Goal: Navigation & Orientation: Go to known website

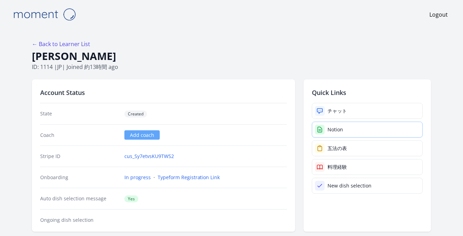
click at [335, 130] on div "Notion" at bounding box center [335, 129] width 16 height 7
click at [334, 131] on div "Notion" at bounding box center [335, 129] width 16 height 7
